Goal: Task Accomplishment & Management: Complete application form

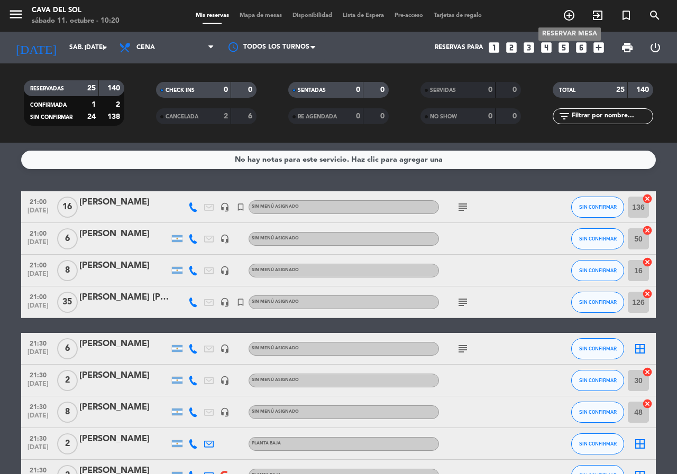
click at [566, 13] on icon "add_circle_outline" at bounding box center [569, 15] width 13 height 13
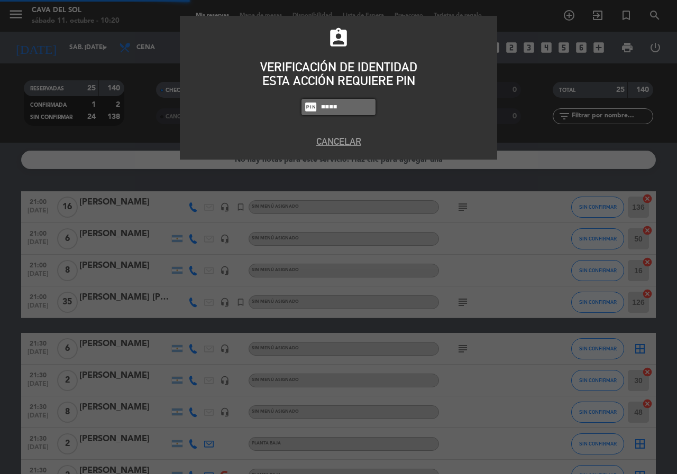
type input "7232"
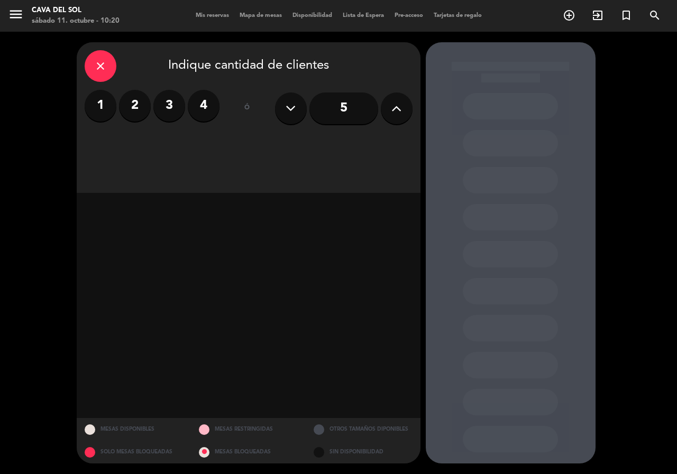
click at [135, 108] on label "2" at bounding box center [135, 106] width 32 height 32
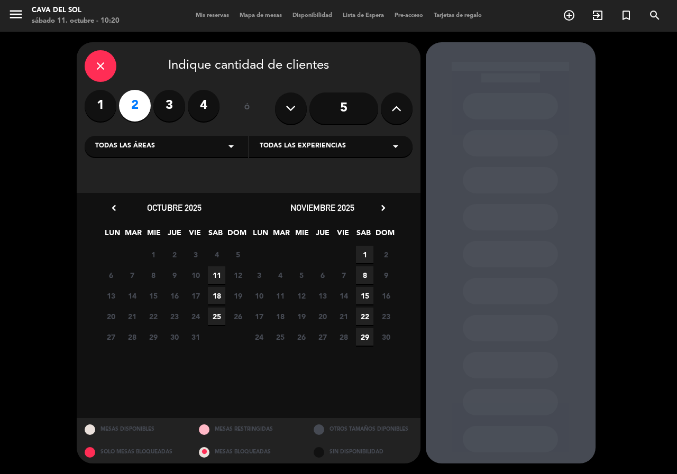
click at [214, 273] on span "11" at bounding box center [216, 274] width 17 height 17
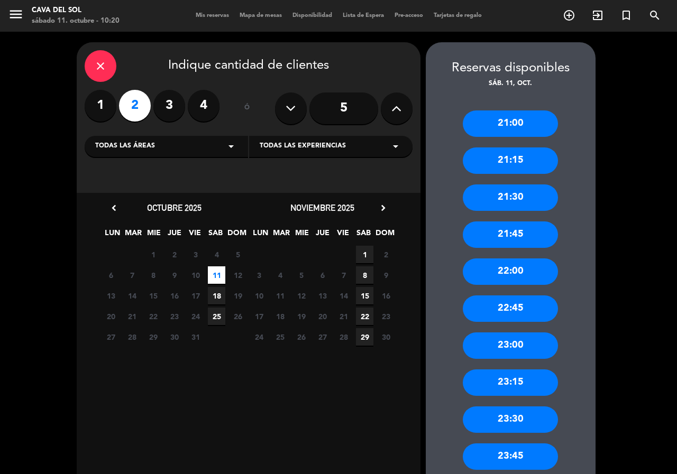
click at [517, 307] on div "22:45" at bounding box center [510, 309] width 95 height 26
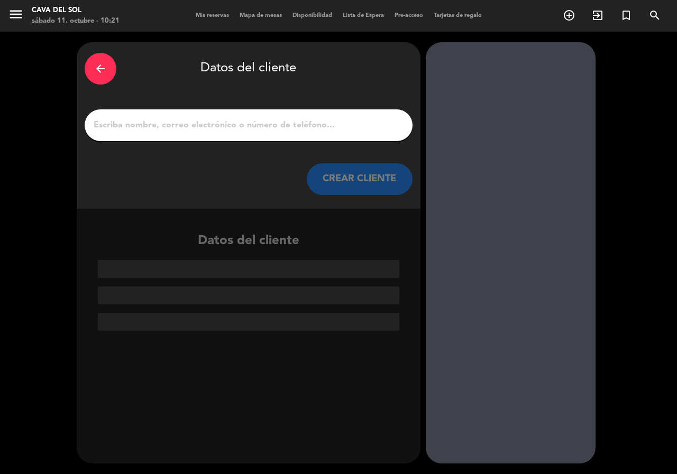
click at [170, 126] on input "1" at bounding box center [249, 125] width 312 height 15
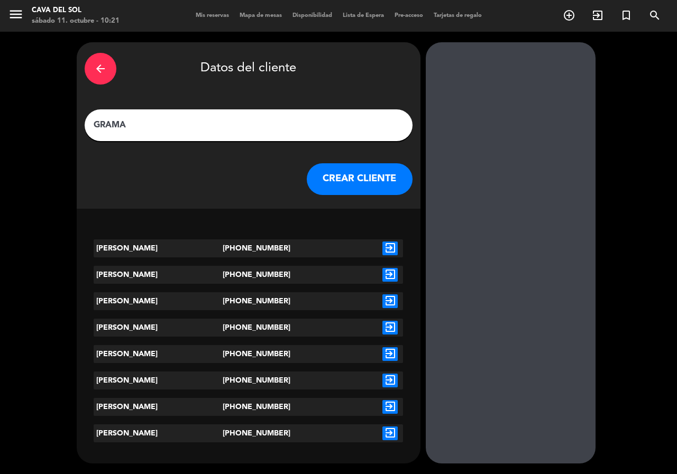
type input "GRAMA"
click at [392, 251] on icon "exit_to_app" at bounding box center [389, 249] width 15 height 14
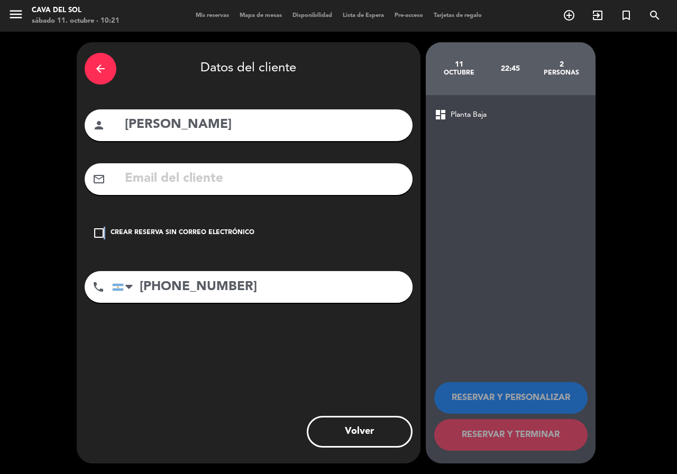
click at [103, 234] on icon "check_box_outline_blank" at bounding box center [99, 233] width 13 height 13
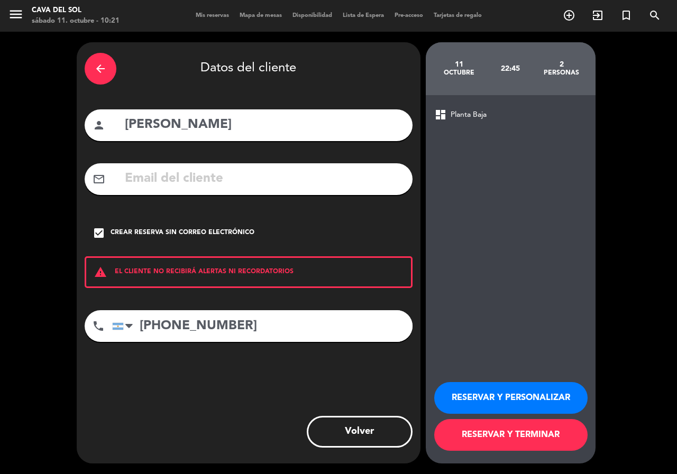
click at [489, 404] on button "RESERVAR Y PERSONALIZAR" at bounding box center [510, 398] width 153 height 32
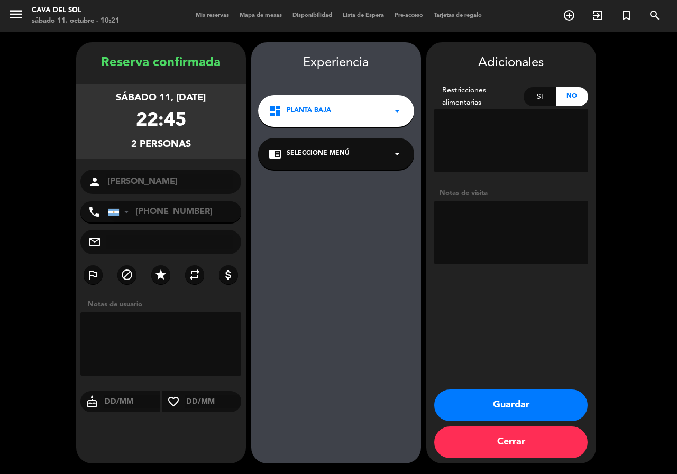
click at [397, 112] on icon "arrow_drop_down" at bounding box center [397, 111] width 13 height 13
click at [353, 155] on div "Planta Alta" at bounding box center [336, 156] width 135 height 11
click at [506, 408] on button "Guardar" at bounding box center [510, 406] width 153 height 32
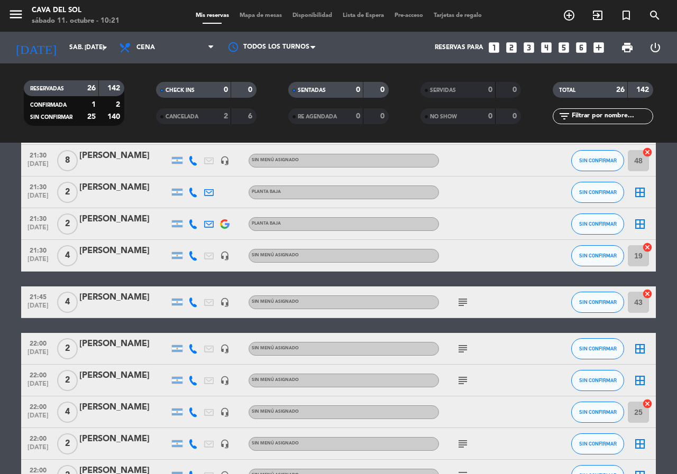
scroll to position [317, 0]
